Goal: Information Seeking & Learning: Check status

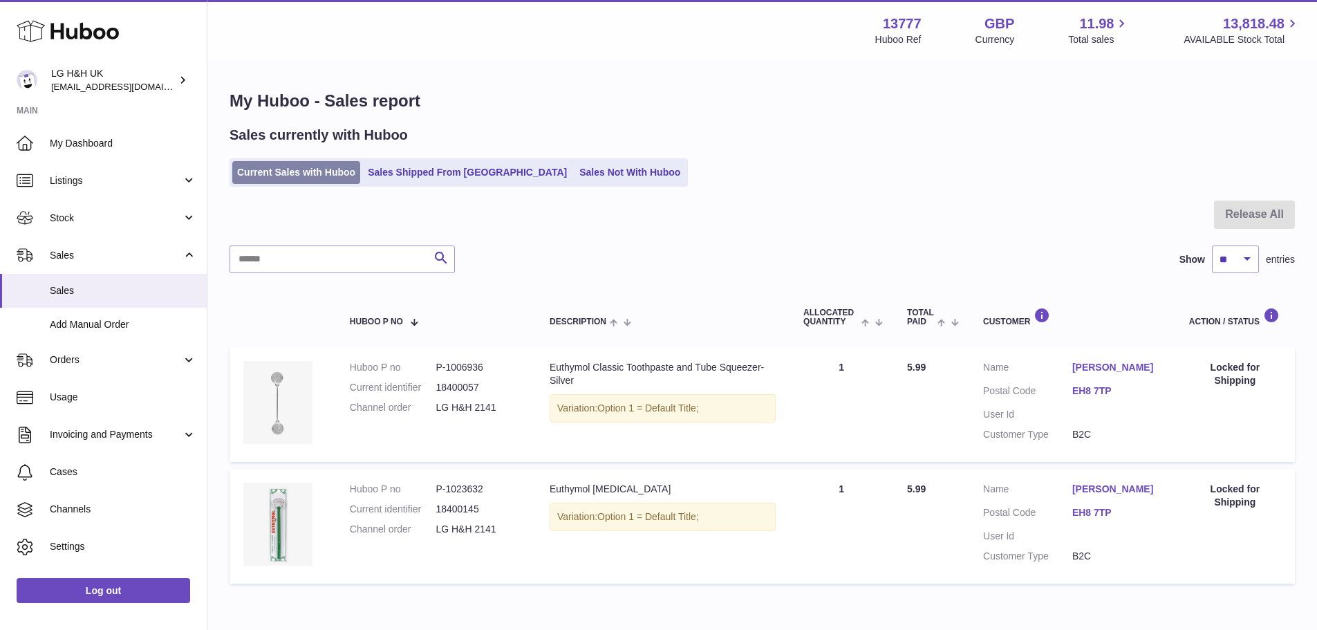
click at [320, 174] on link "Current Sales with Huboo" at bounding box center [296, 172] width 128 height 23
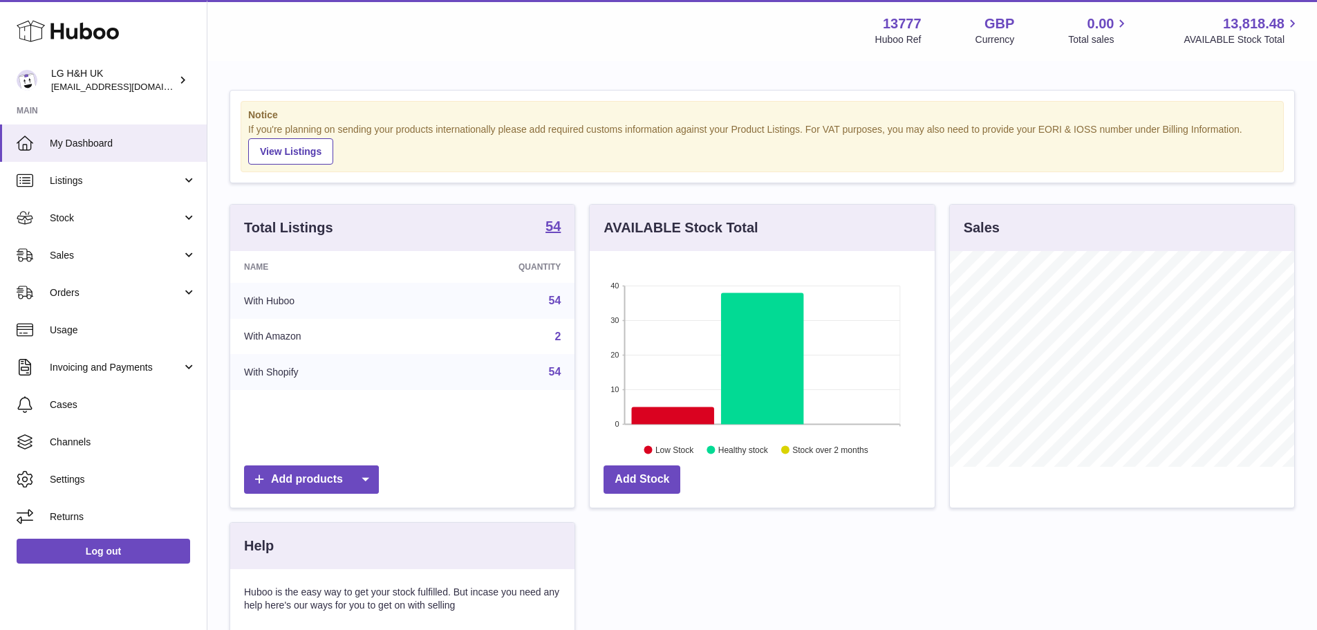
scroll to position [216, 345]
click at [77, 254] on span "Sales" at bounding box center [116, 255] width 132 height 13
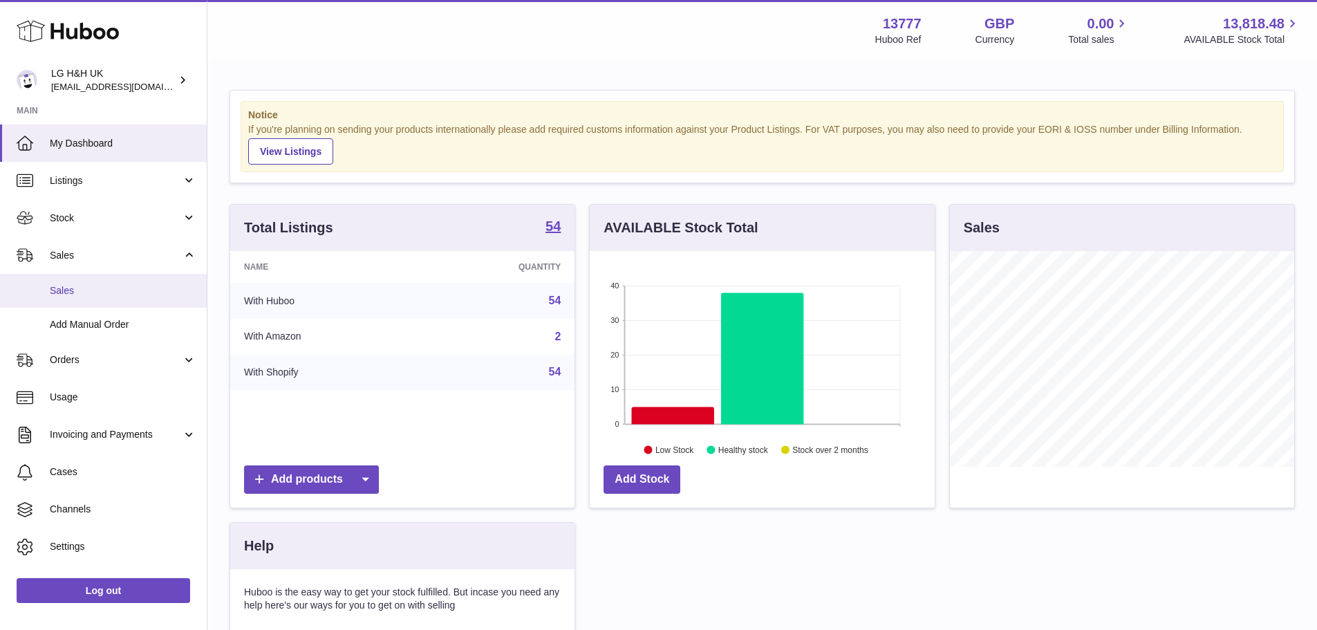
click at [80, 281] on link "Sales" at bounding box center [103, 291] width 207 height 34
